Goal: Check status: Check status

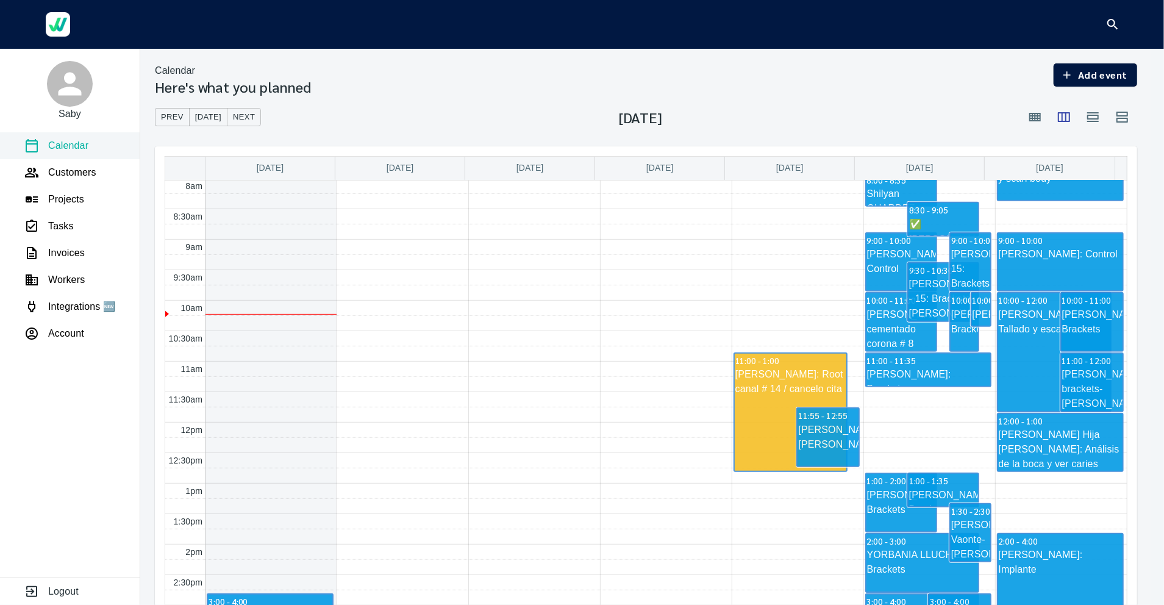
scroll to position [524, 0]
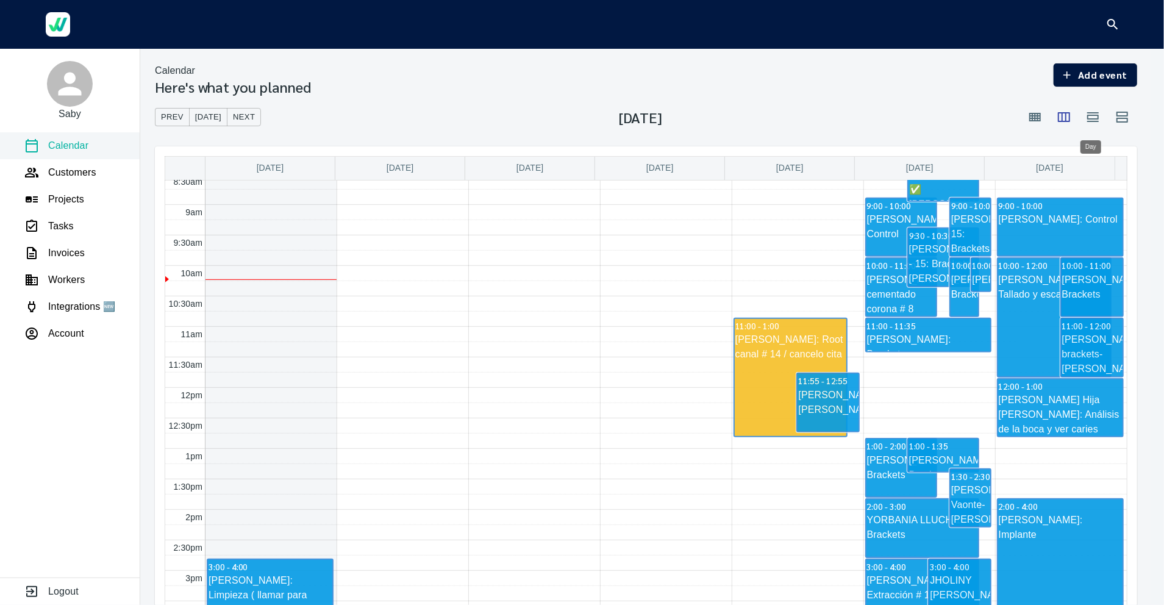
click at [1088, 119] on icon "button" at bounding box center [1093, 117] width 12 height 10
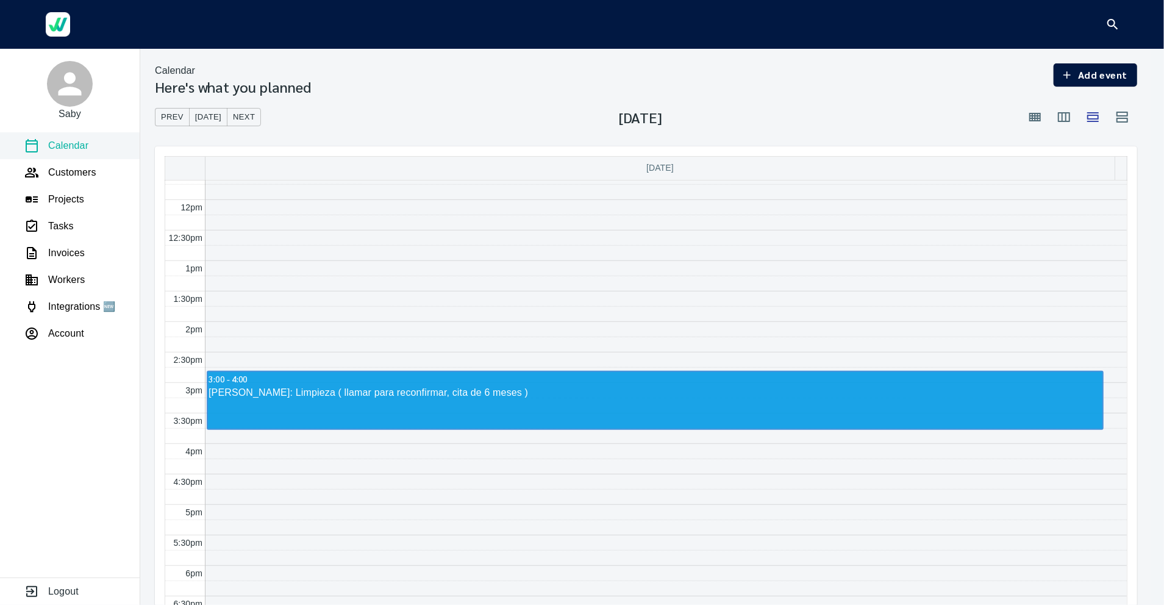
scroll to position [694, 0]
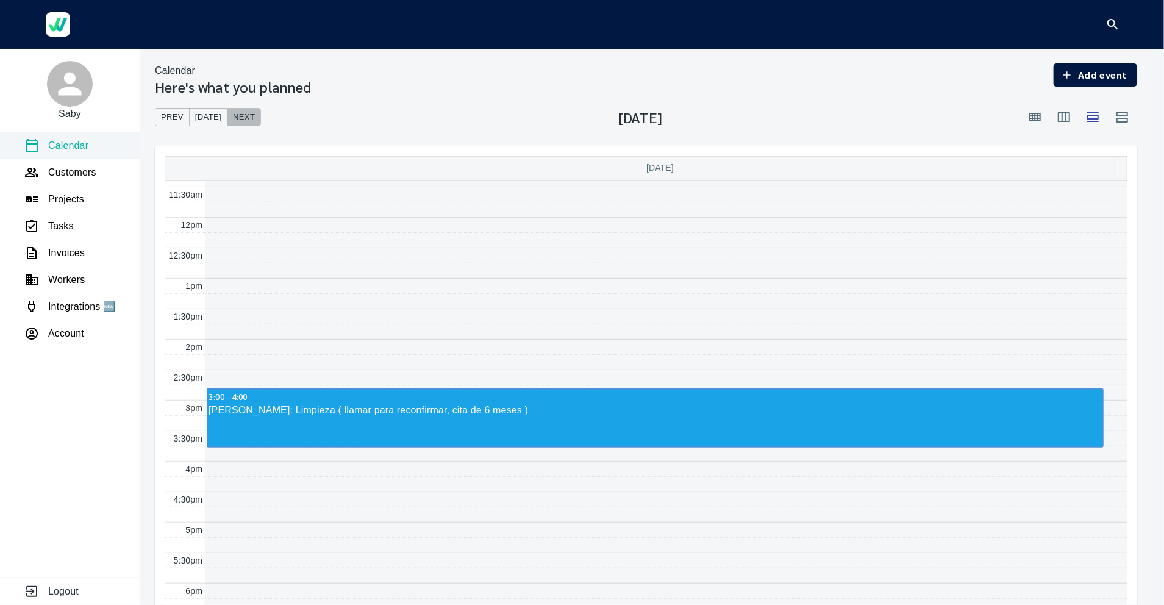
click at [243, 109] on button "Next" at bounding box center [244, 117] width 34 height 19
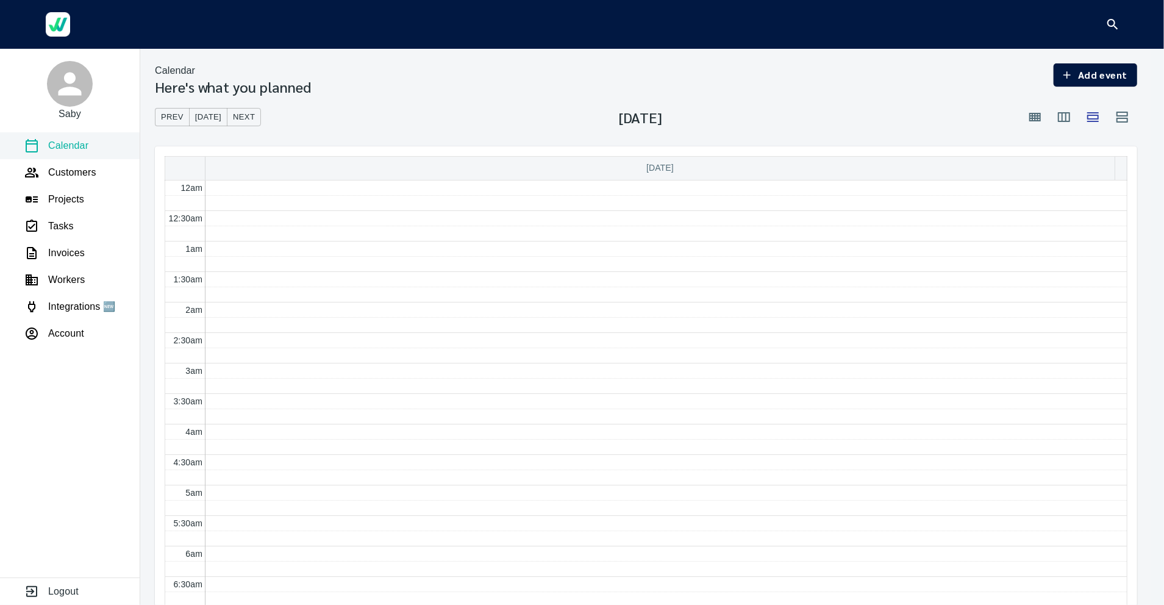
scroll to position [362, 0]
click at [243, 116] on span "Next" at bounding box center [244, 117] width 22 height 14
click at [243, 113] on span "Next" at bounding box center [244, 117] width 22 height 14
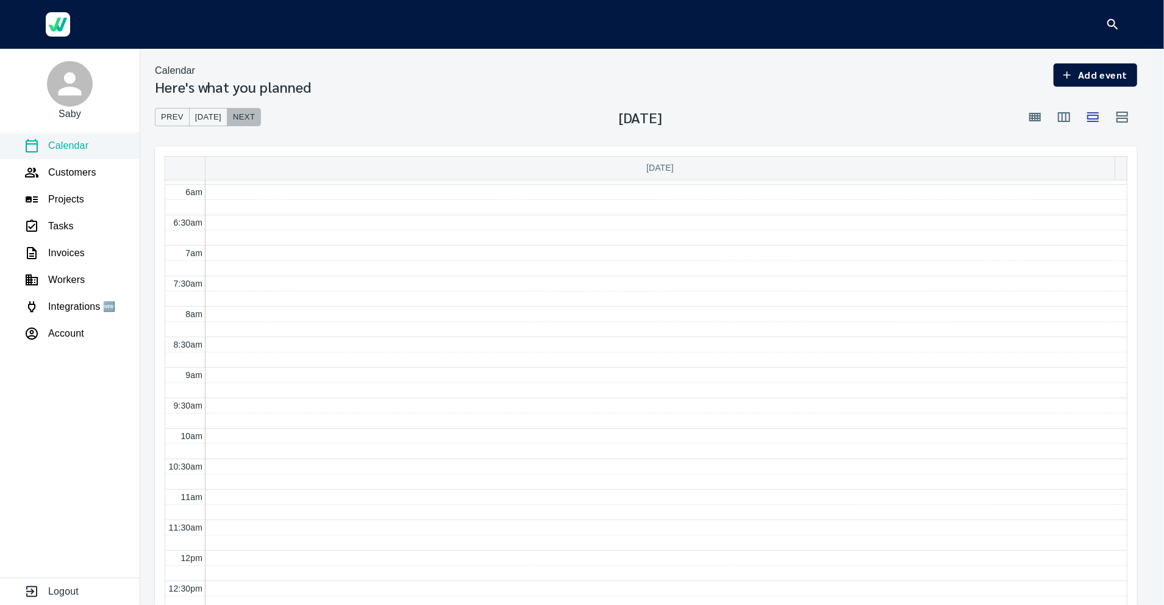
click at [241, 111] on span "Next" at bounding box center [244, 117] width 22 height 14
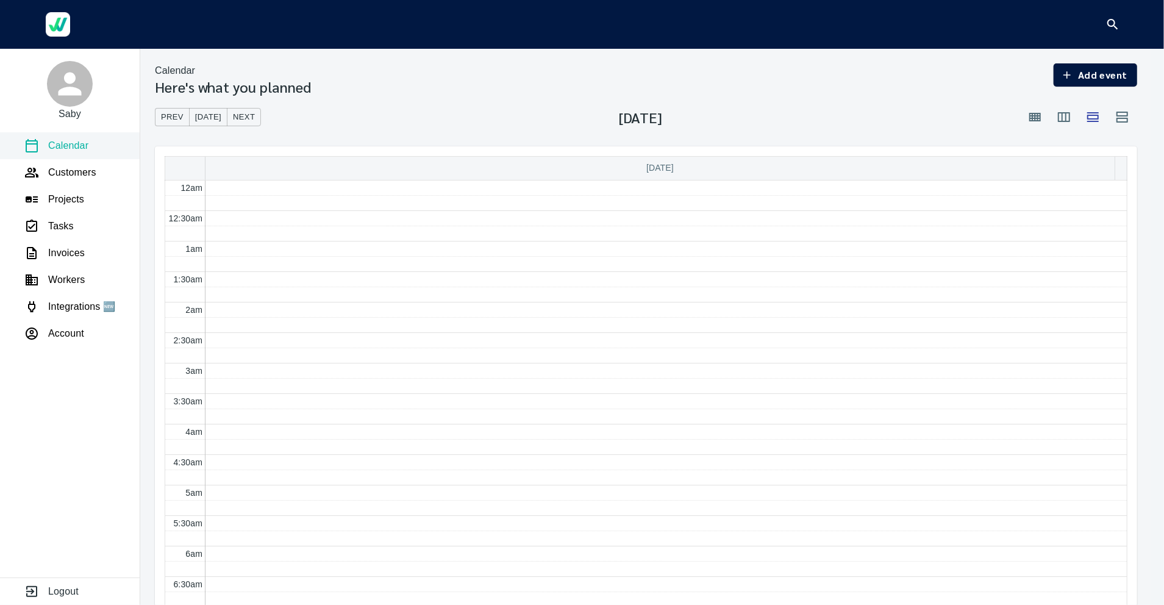
scroll to position [362, 0]
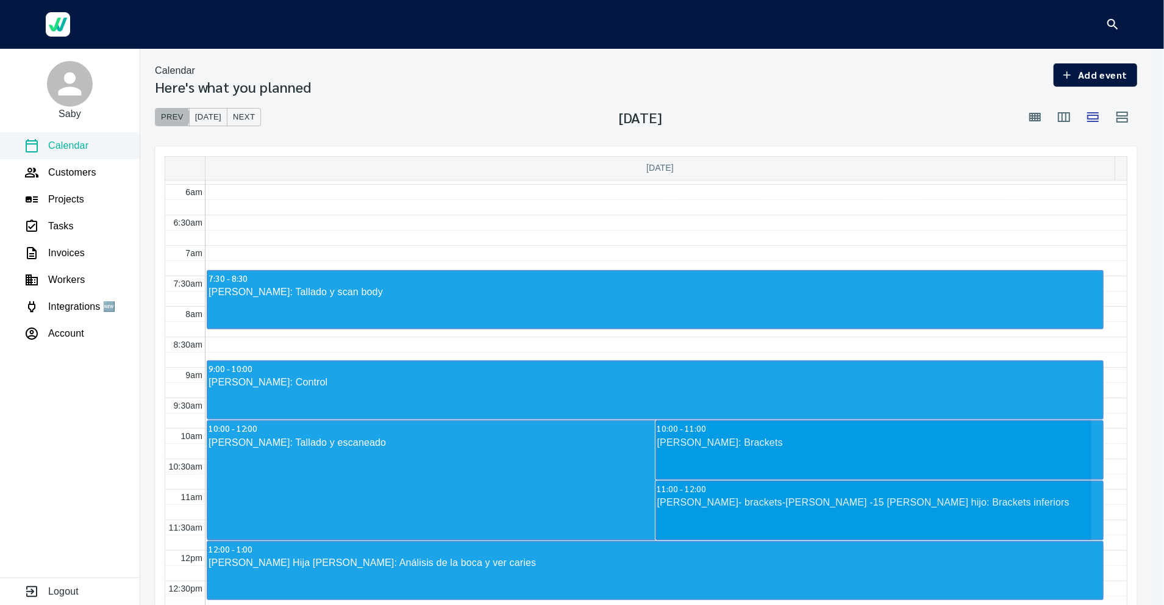
click at [167, 117] on span "Prev" at bounding box center [172, 117] width 23 height 14
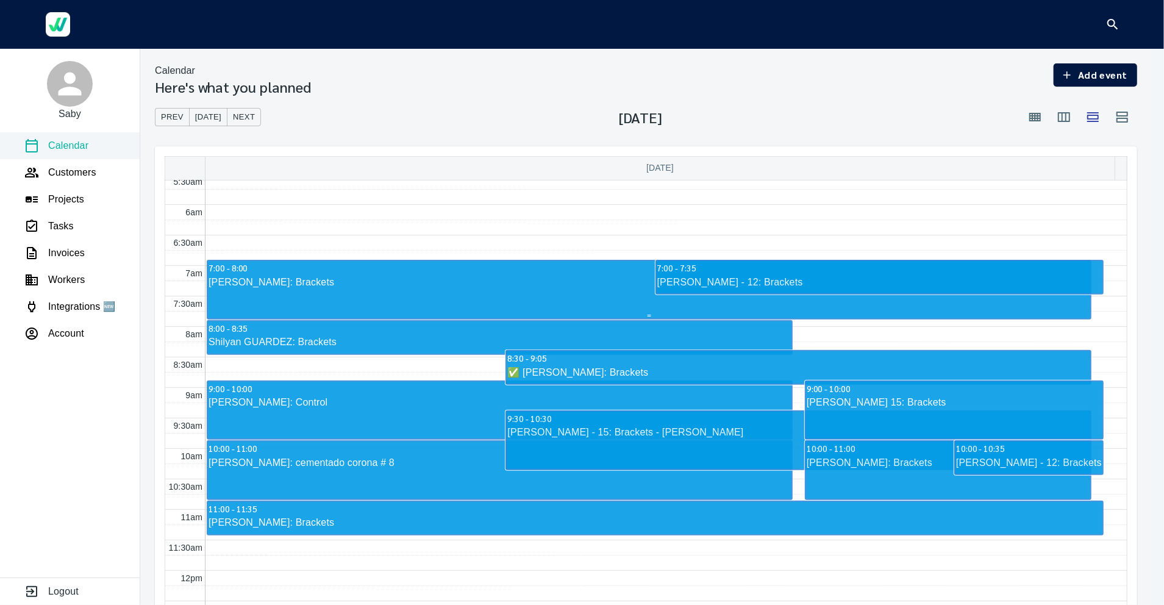
scroll to position [362, 0]
